Goal: Browse casually

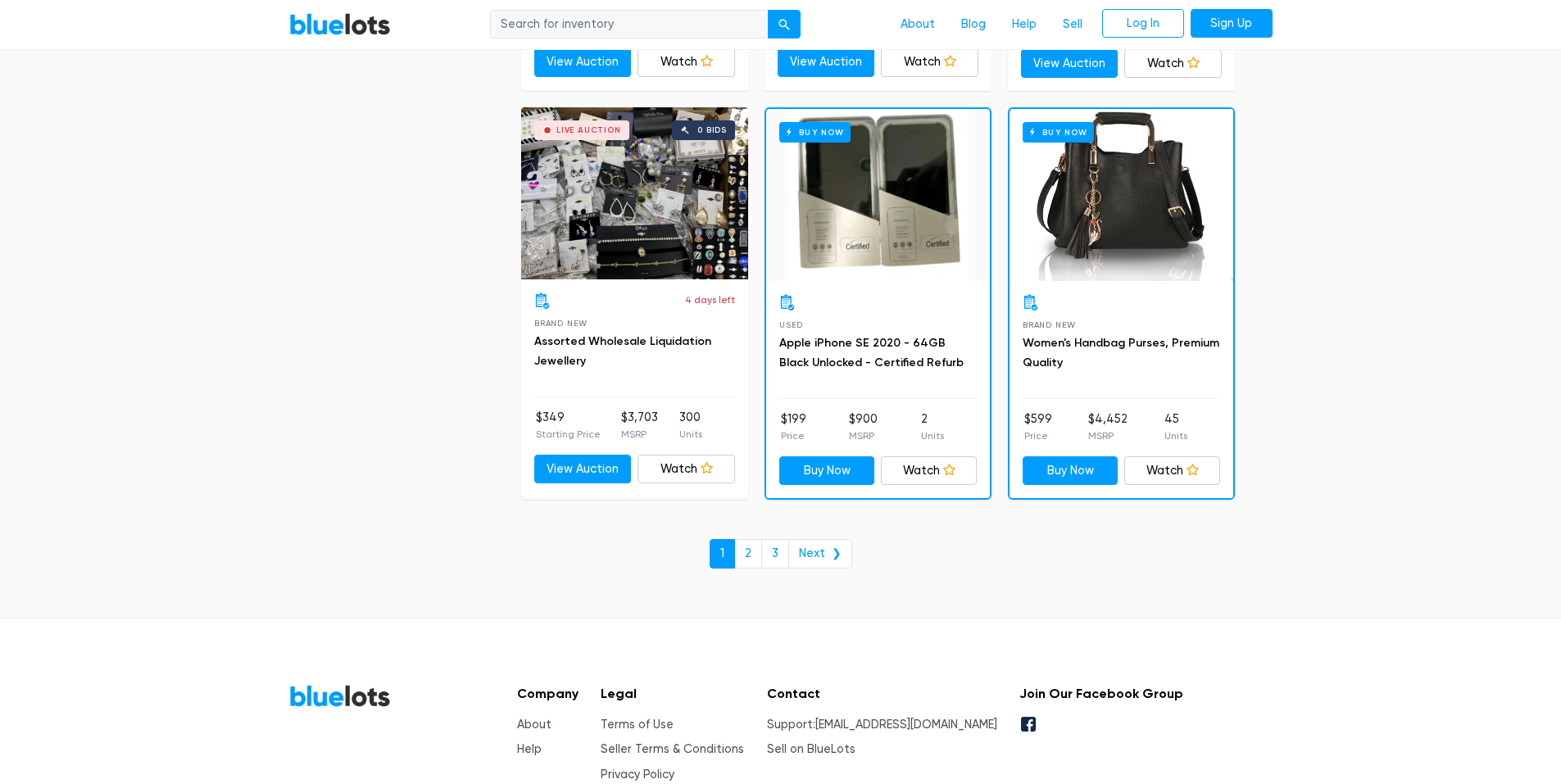
scroll to position [6962, 0]
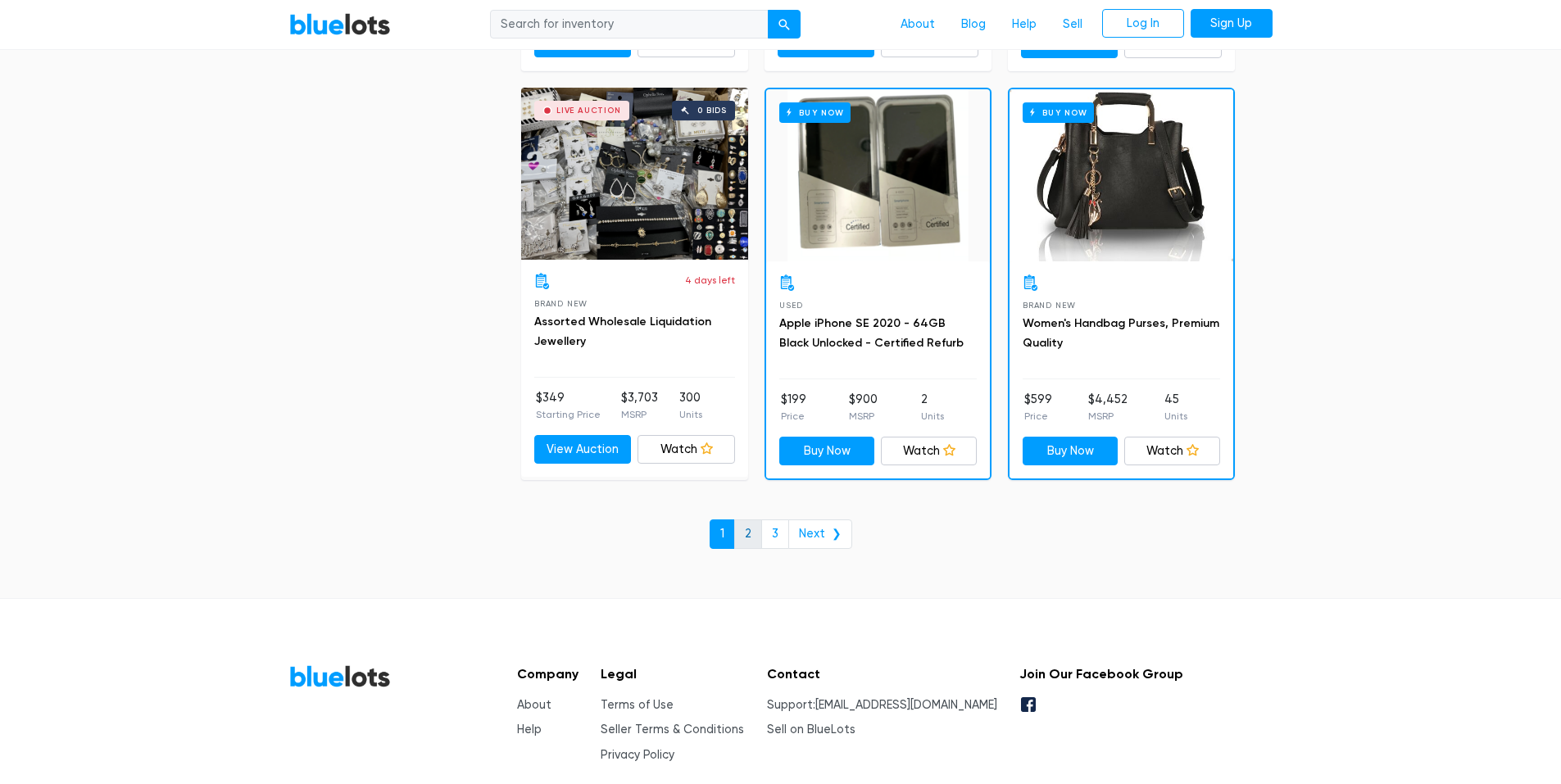
click at [745, 533] on link "2" at bounding box center [748, 533] width 28 height 30
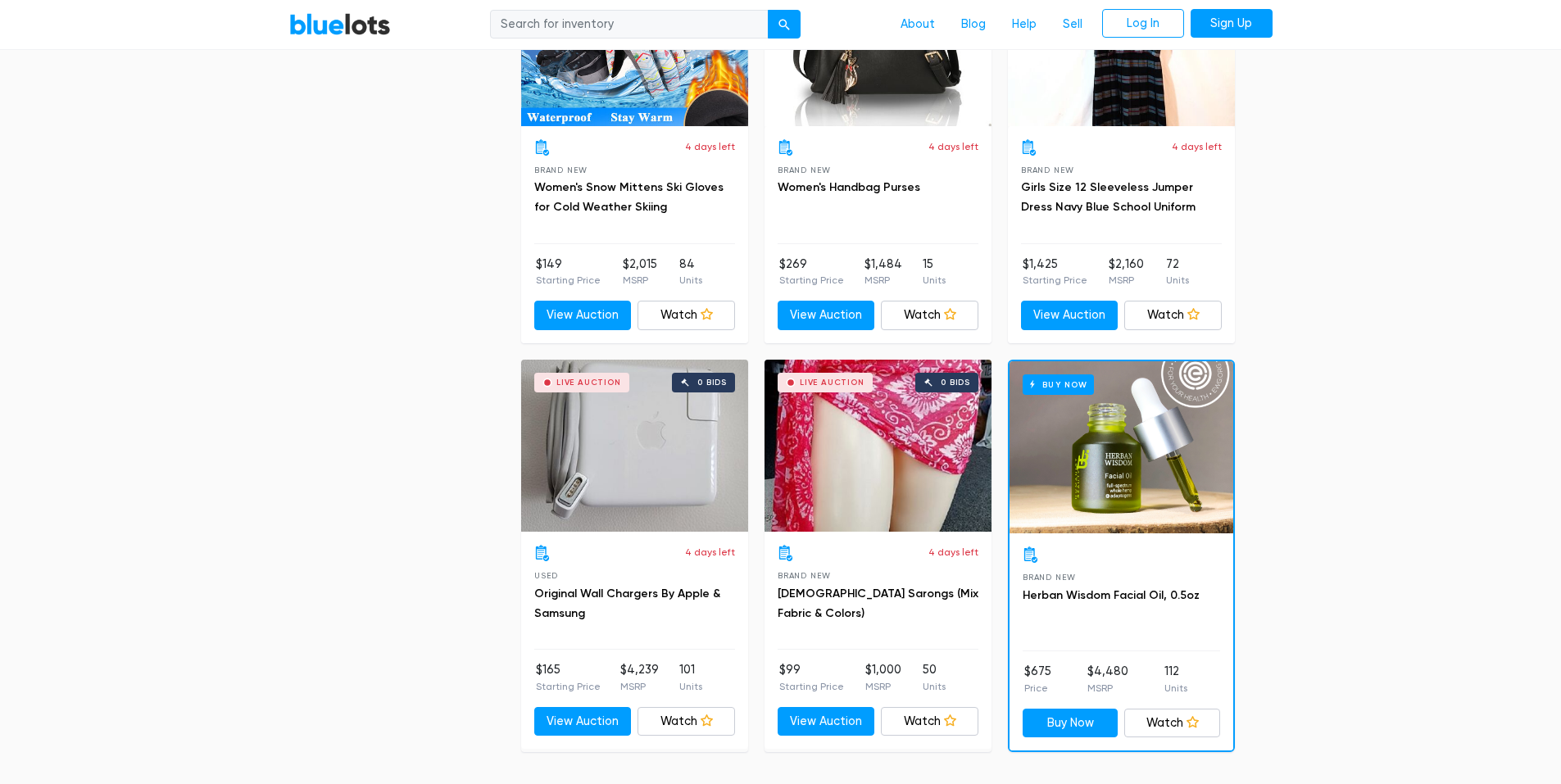
scroll to position [6553, 0]
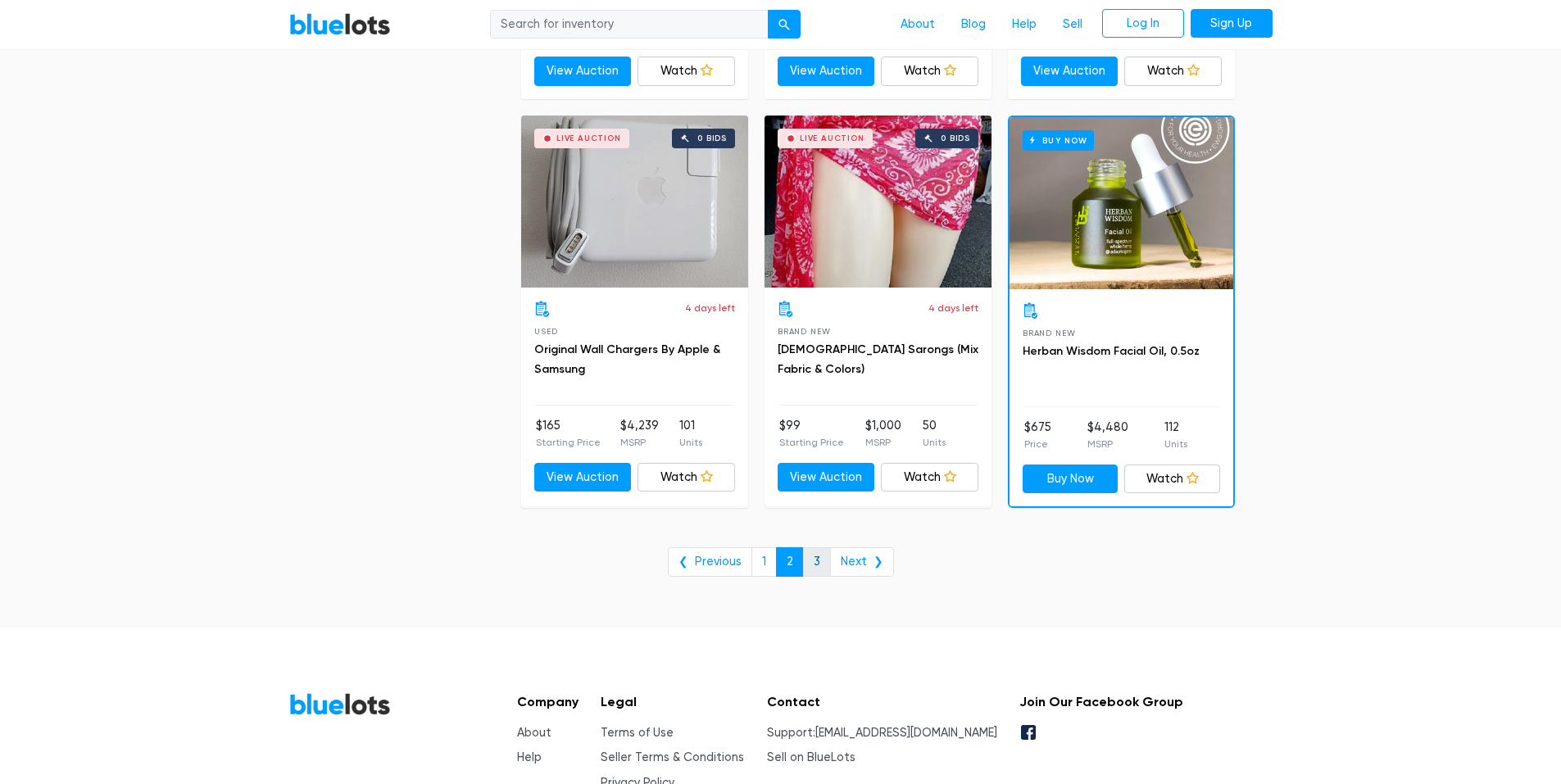
click at [816, 562] on link "3" at bounding box center [816, 561] width 28 height 30
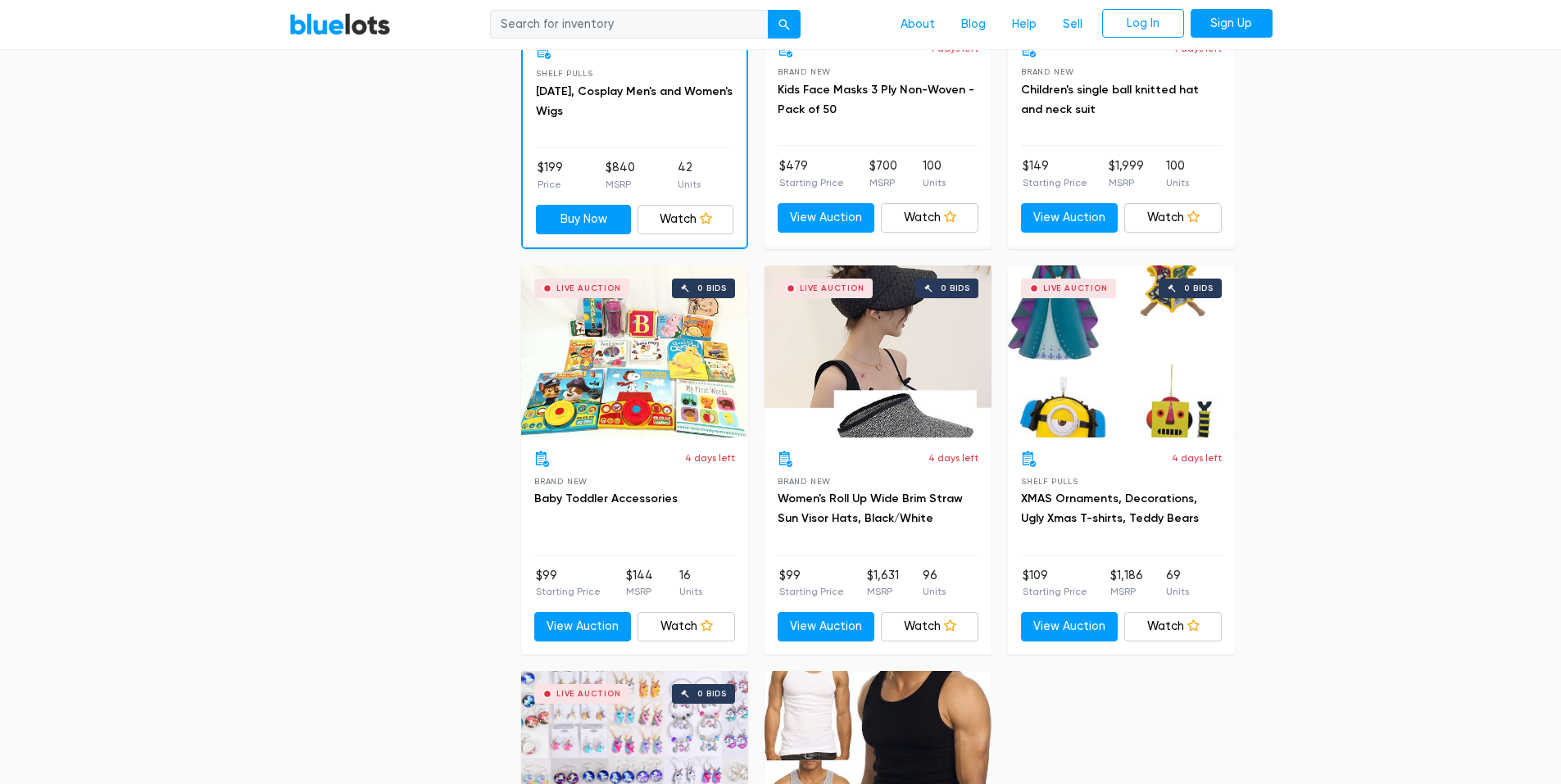
scroll to position [1229, 0]
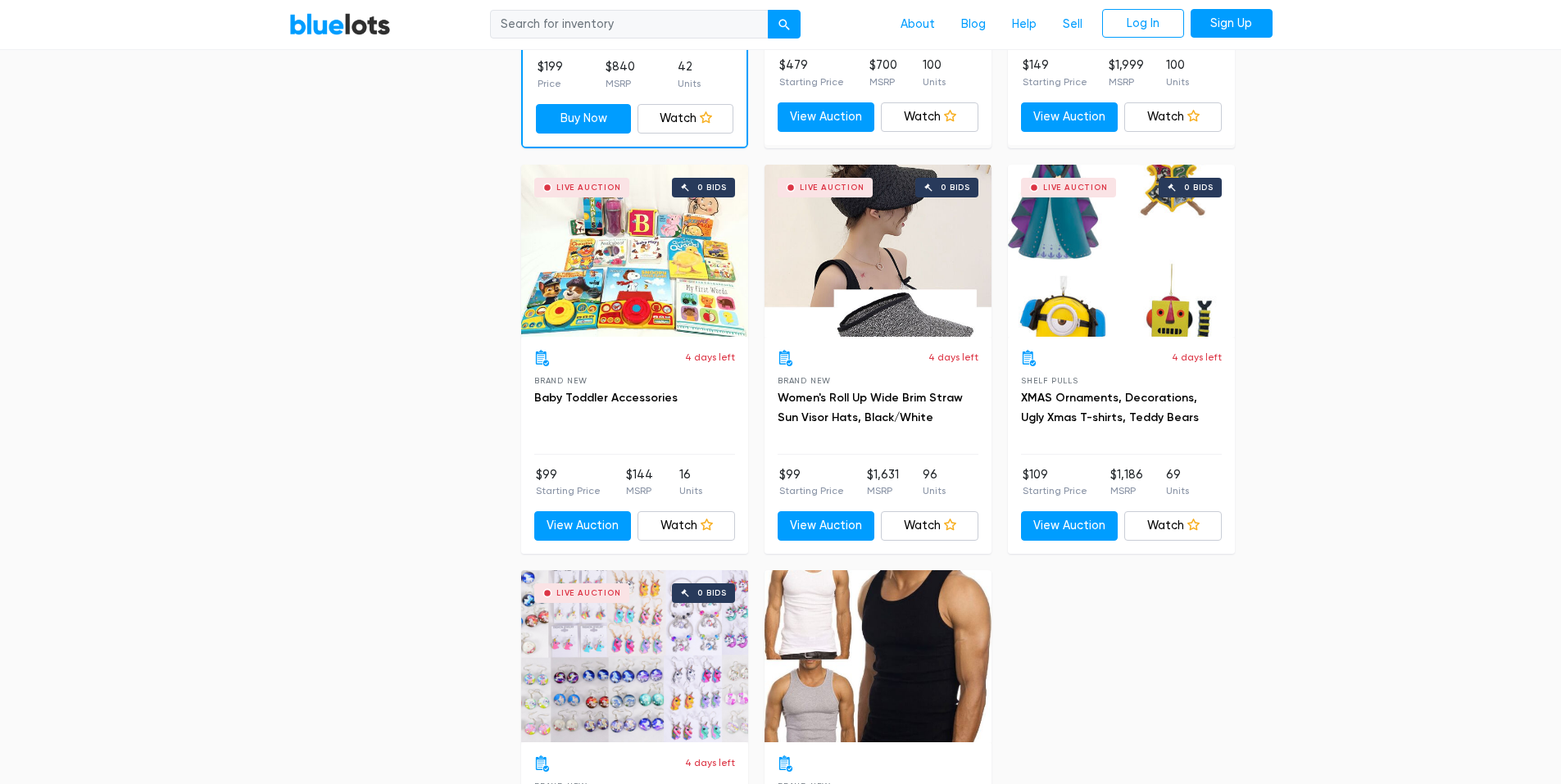
click at [682, 318] on div "Live Auction 0 bids" at bounding box center [634, 251] width 227 height 172
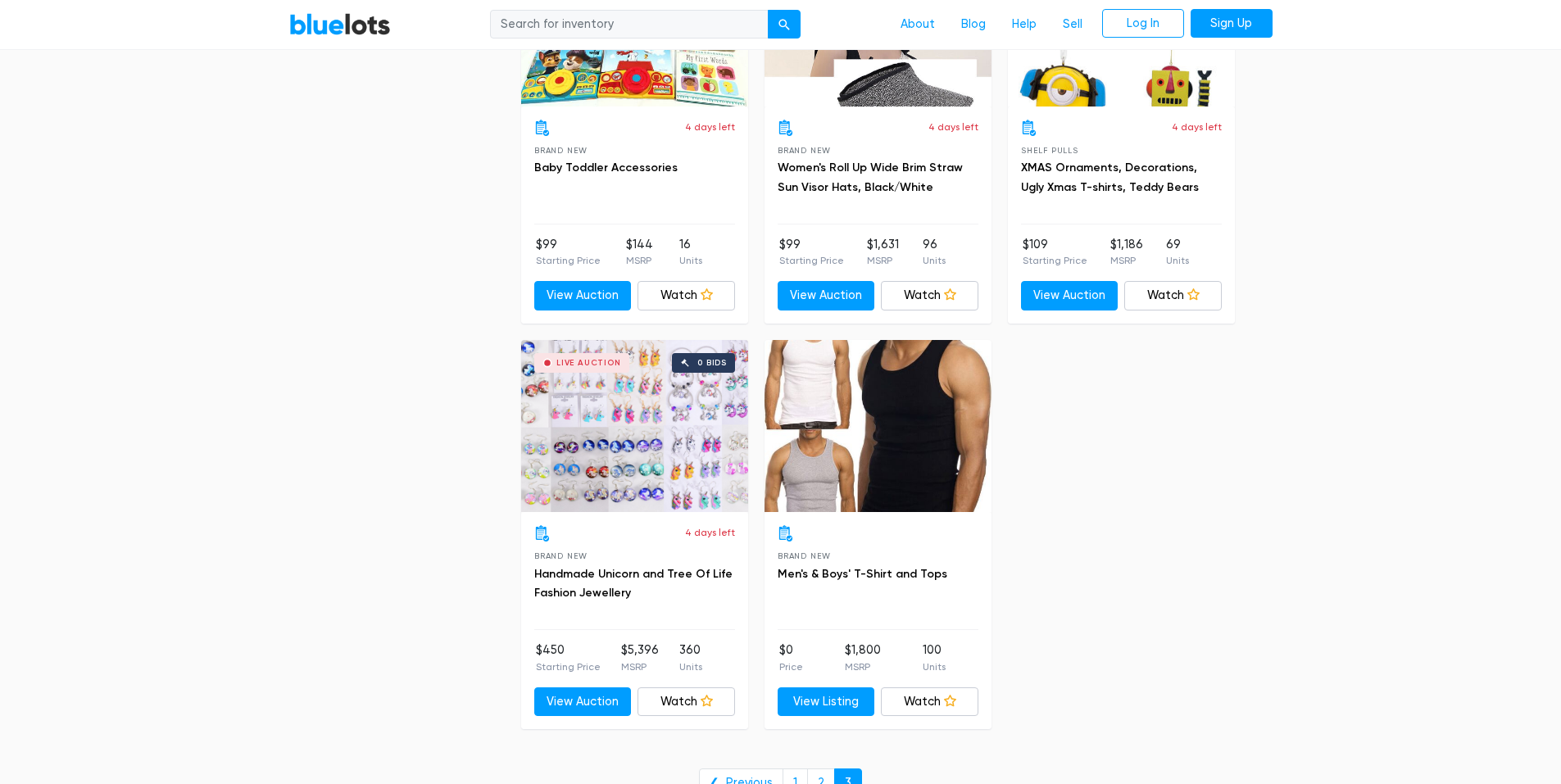
scroll to position [1379, 0]
